Goal: Navigation & Orientation: Find specific page/section

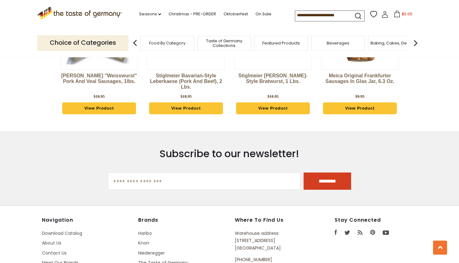
scroll to position [1851, 0]
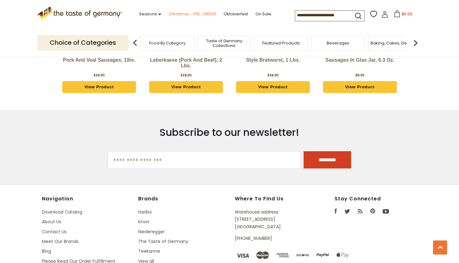
click at [173, 14] on link "Christmas - PRE-ORDER" at bounding box center [193, 14] width 48 height 7
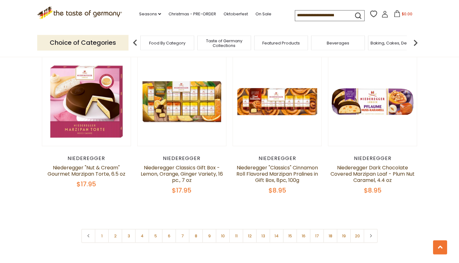
scroll to position [1436, 0]
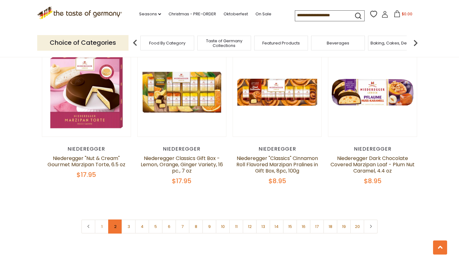
click at [112, 219] on link "2" at bounding box center [115, 226] width 14 height 14
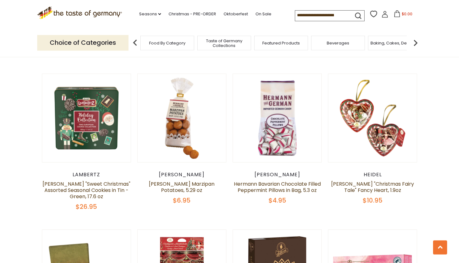
scroll to position [339, 0]
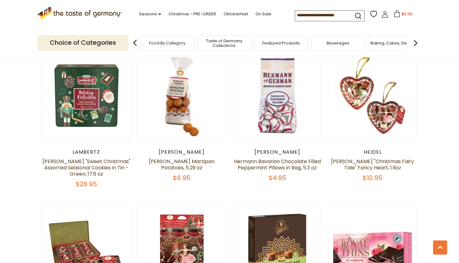
click at [416, 40] on img at bounding box center [416, 43] width 13 height 13
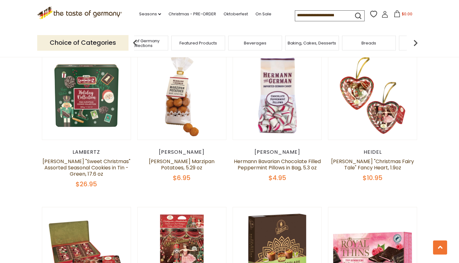
click at [416, 40] on img at bounding box center [416, 43] width 13 height 13
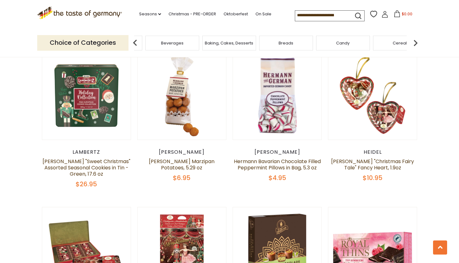
click at [416, 40] on img at bounding box center [416, 43] width 13 height 13
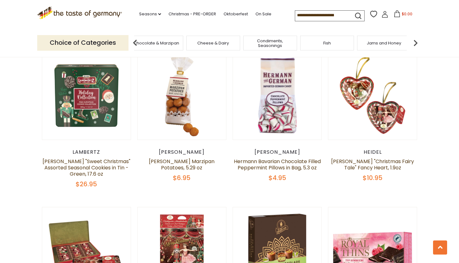
click at [416, 40] on img at bounding box center [416, 43] width 13 height 13
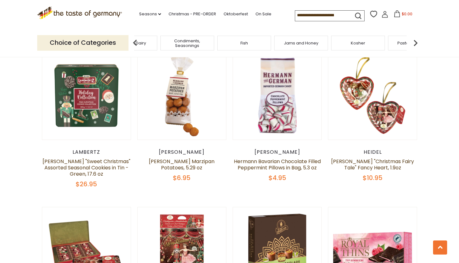
click at [416, 40] on img at bounding box center [416, 43] width 13 height 13
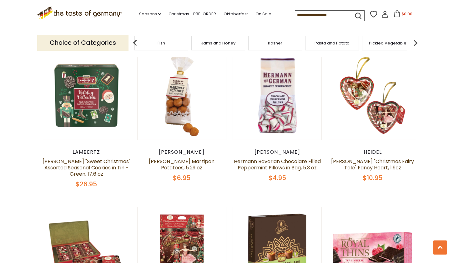
click at [416, 40] on img at bounding box center [416, 43] width 13 height 13
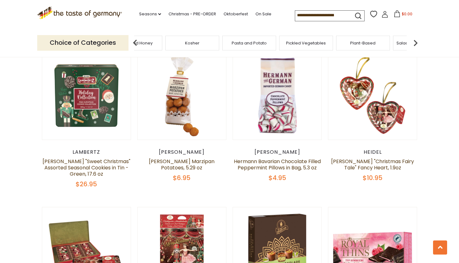
click at [416, 40] on img at bounding box center [416, 43] width 13 height 13
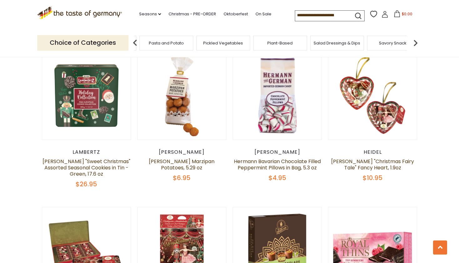
click at [416, 40] on img at bounding box center [416, 43] width 13 height 13
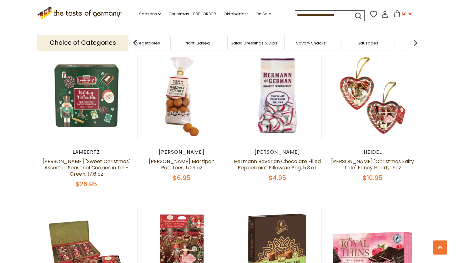
click at [416, 40] on img at bounding box center [416, 43] width 13 height 13
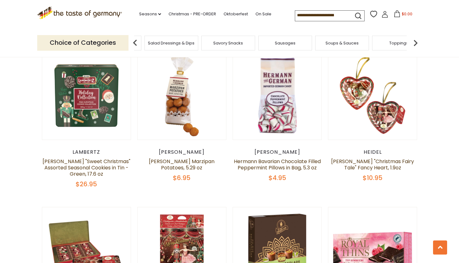
click at [416, 40] on img at bounding box center [416, 43] width 13 height 13
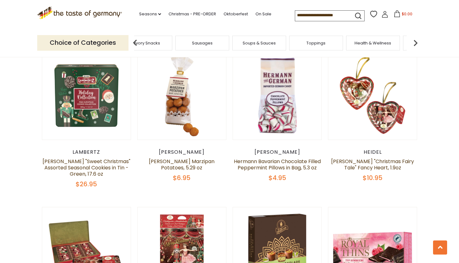
click at [416, 40] on img at bounding box center [416, 43] width 13 height 13
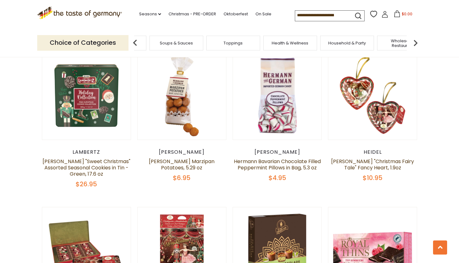
click at [416, 40] on img at bounding box center [416, 43] width 13 height 13
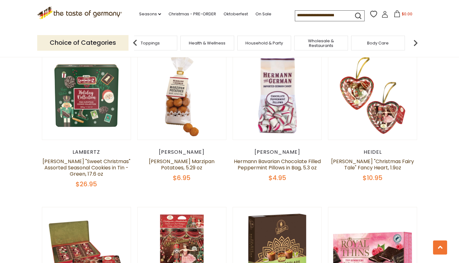
click at [416, 40] on img at bounding box center [416, 43] width 13 height 13
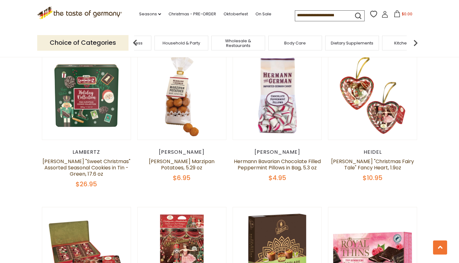
click at [416, 40] on img at bounding box center [416, 43] width 13 height 13
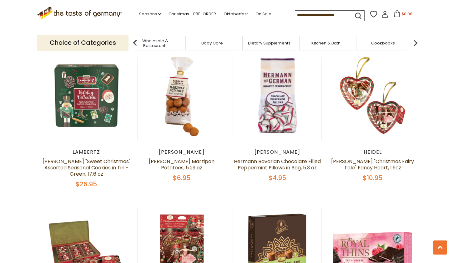
click at [416, 40] on img at bounding box center [416, 43] width 13 height 13
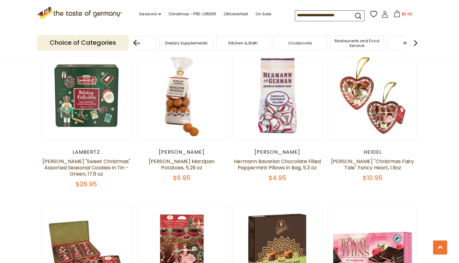
click at [416, 40] on img at bounding box center [416, 43] width 13 height 13
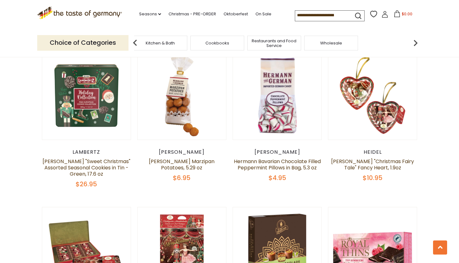
click at [132, 40] on img at bounding box center [135, 43] width 13 height 13
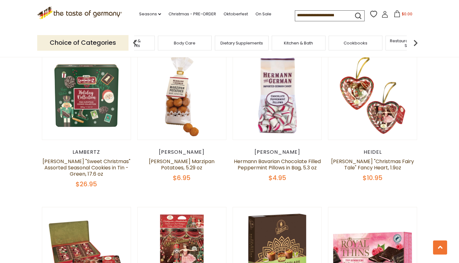
click at [132, 40] on img at bounding box center [135, 43] width 13 height 13
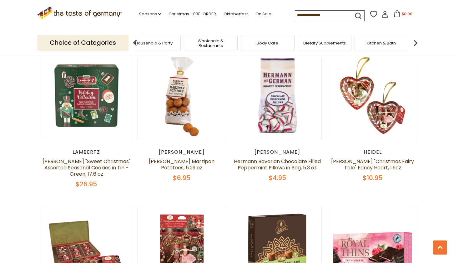
click at [132, 40] on img at bounding box center [135, 43] width 13 height 13
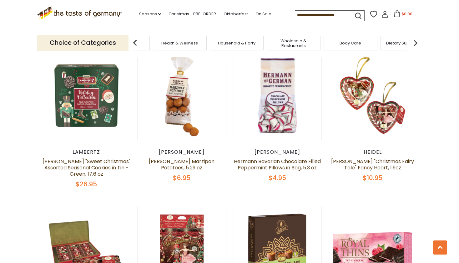
click at [132, 40] on img at bounding box center [135, 43] width 13 height 13
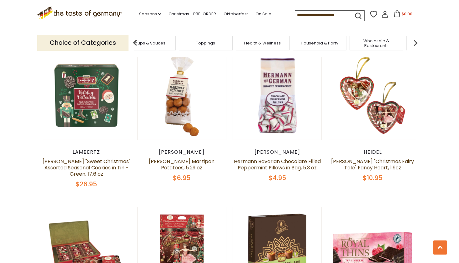
click at [132, 40] on img at bounding box center [135, 43] width 13 height 13
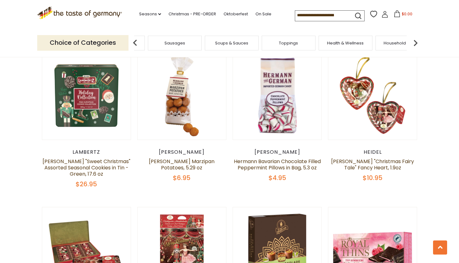
click at [132, 40] on img at bounding box center [135, 43] width 13 height 13
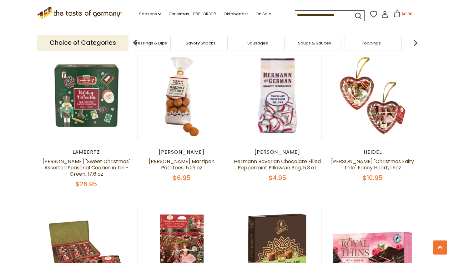
click at [132, 40] on img at bounding box center [135, 43] width 13 height 13
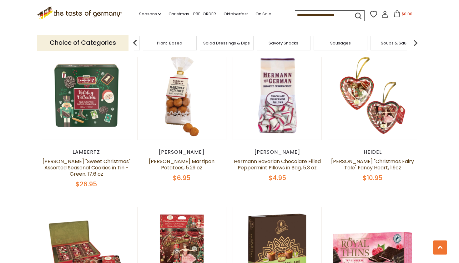
click at [132, 40] on img at bounding box center [135, 43] width 13 height 13
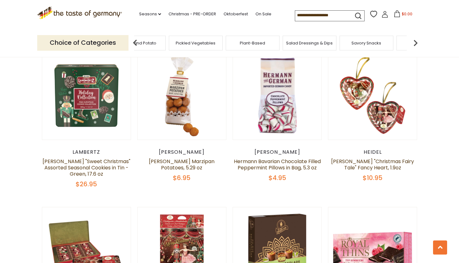
click at [132, 40] on img at bounding box center [135, 43] width 13 height 13
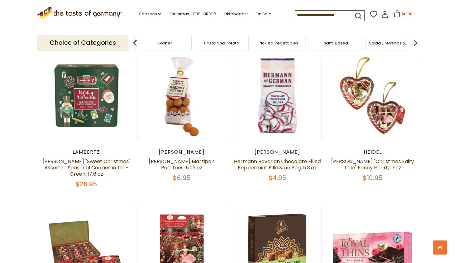
click at [132, 40] on img at bounding box center [135, 43] width 13 height 13
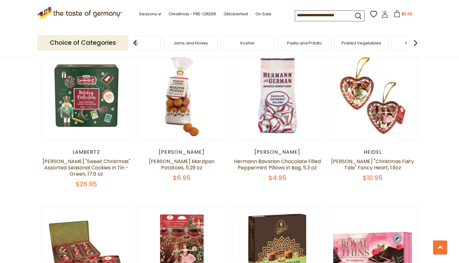
click at [132, 40] on img at bounding box center [135, 43] width 13 height 13
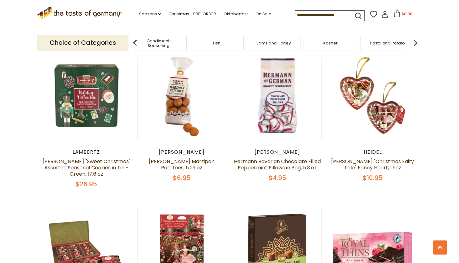
click at [156, 40] on span "Condiments, Seasonings" at bounding box center [160, 42] width 50 height 9
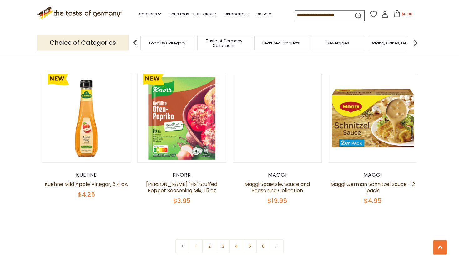
scroll to position [1404, 0]
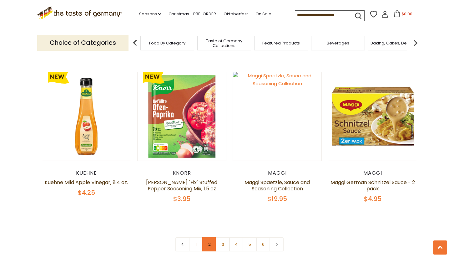
click at [211, 237] on link "2" at bounding box center [209, 244] width 14 height 14
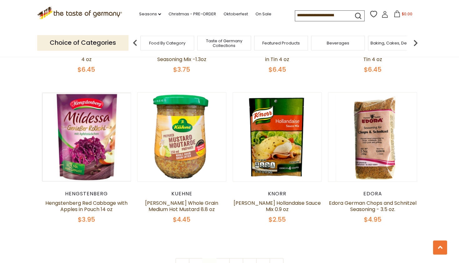
scroll to position [1424, 0]
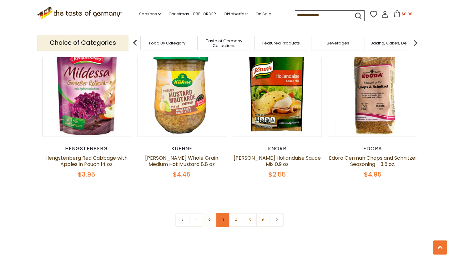
click at [217, 213] on link "3" at bounding box center [223, 220] width 14 height 14
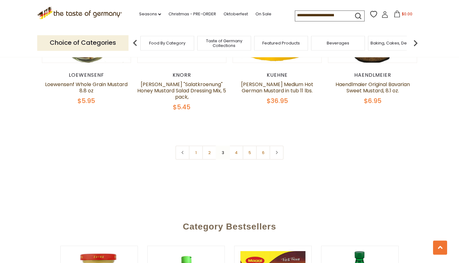
scroll to position [1520, 0]
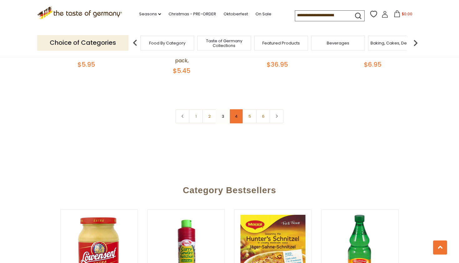
click at [234, 110] on link "4" at bounding box center [236, 116] width 14 height 14
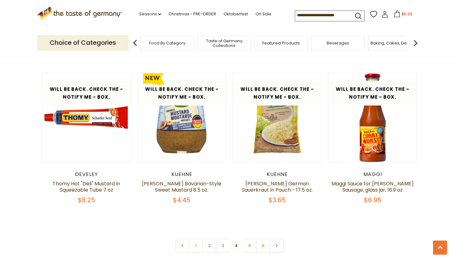
scroll to position [1392, 0]
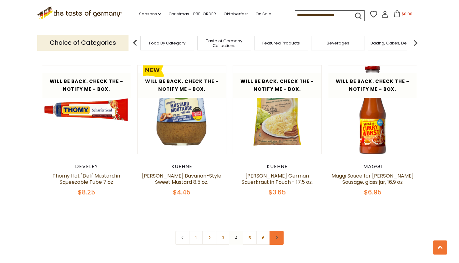
click at [275, 236] on icon at bounding box center [277, 237] width 4 height 3
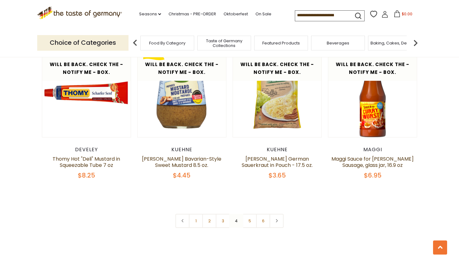
scroll to position [1436, 0]
